Goal: Check status

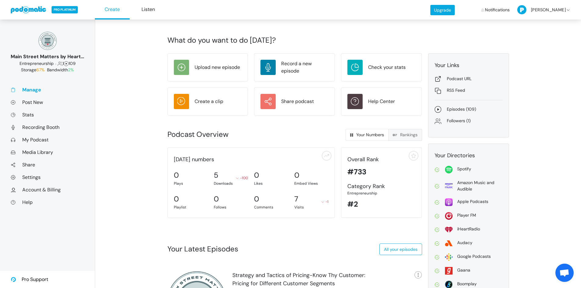
scroll to position [198, 0]
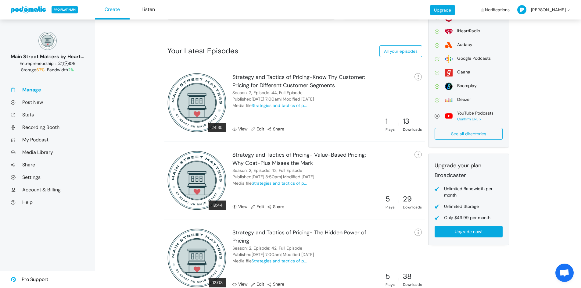
click at [240, 207] on link "View" at bounding box center [240, 207] width 15 height 6
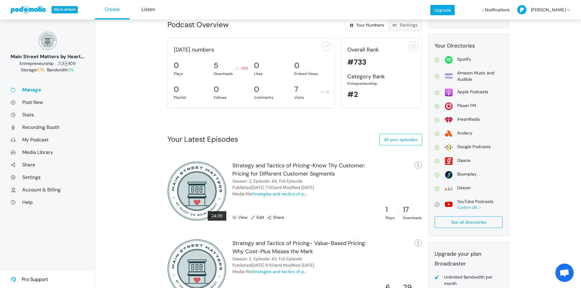
scroll to position [153, 0]
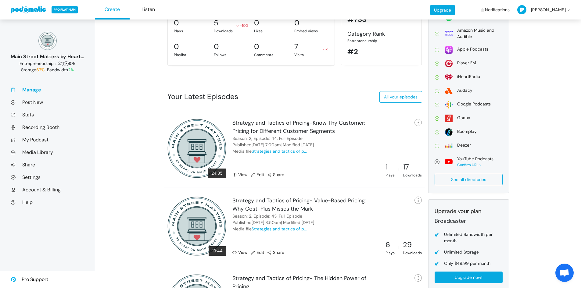
click at [240, 175] on link "View" at bounding box center [240, 175] width 15 height 6
